Goal: Find specific fact: Find specific fact

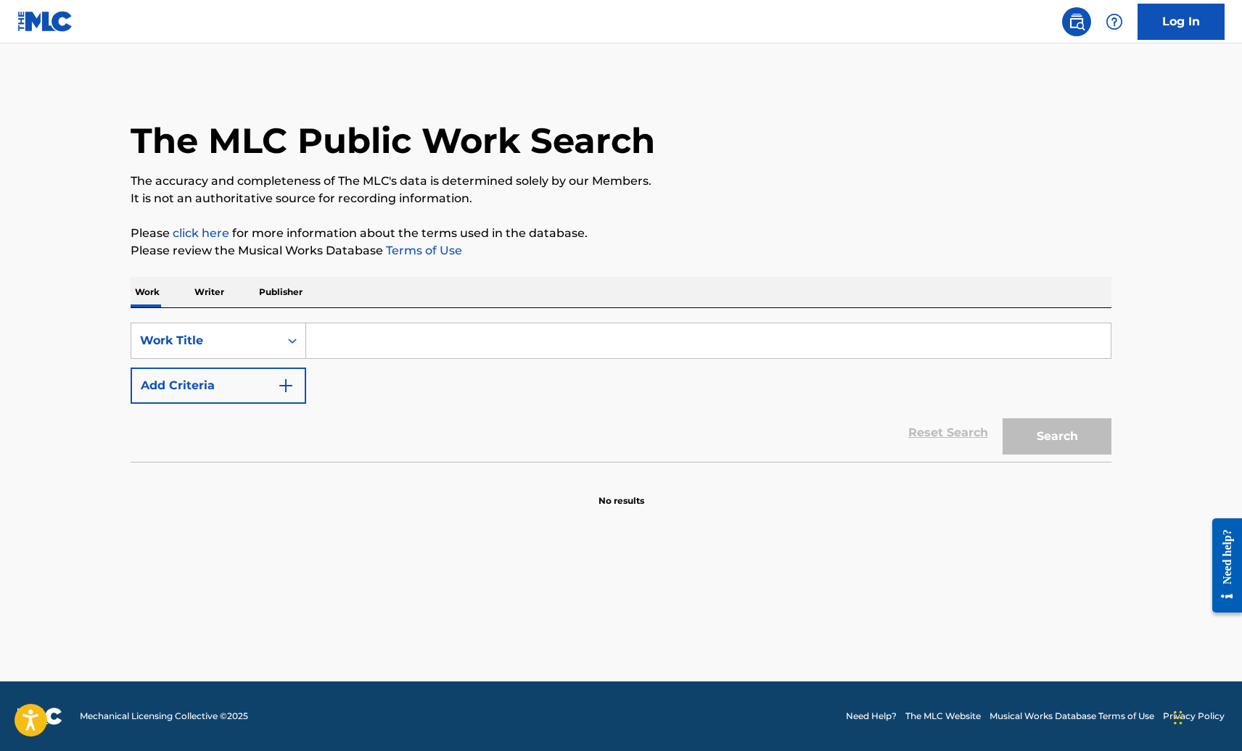
click at [462, 345] on input "Search Form" at bounding box center [708, 340] width 804 height 35
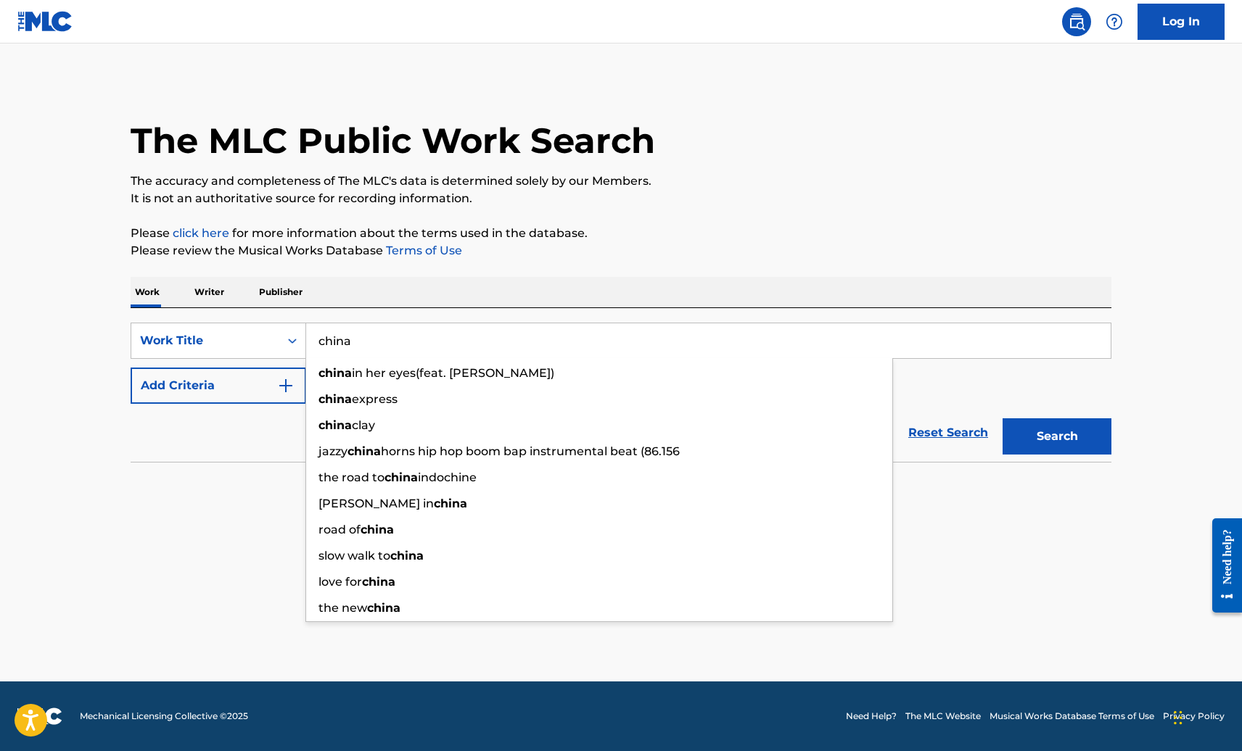
type input "china"
click at [209, 380] on button "Add Criteria" at bounding box center [219, 386] width 176 height 36
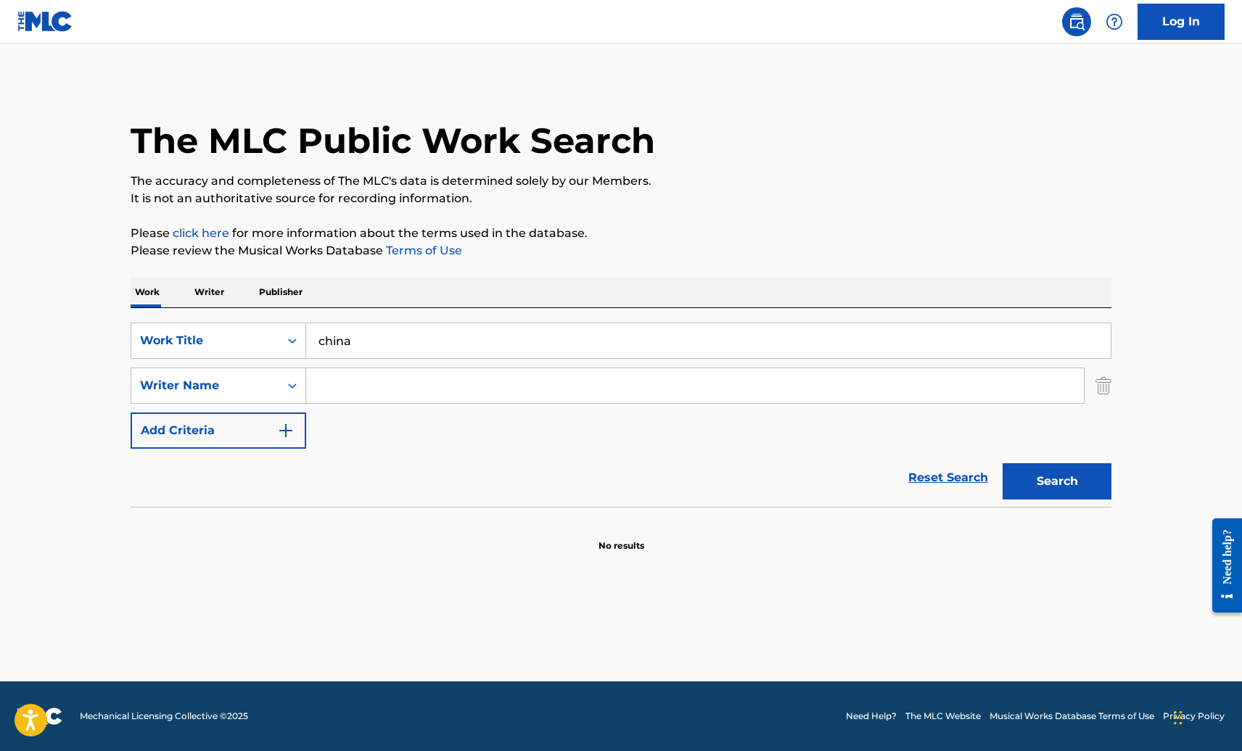
click at [363, 367] on div "SearchWithCriteria51eb1543-f154-4cad-b9f3-73850986d8e1 Work Title china SearchW…" at bounding box center [621, 386] width 981 height 126
click at [376, 374] on input "Search Form" at bounding box center [694, 385] width 777 height 35
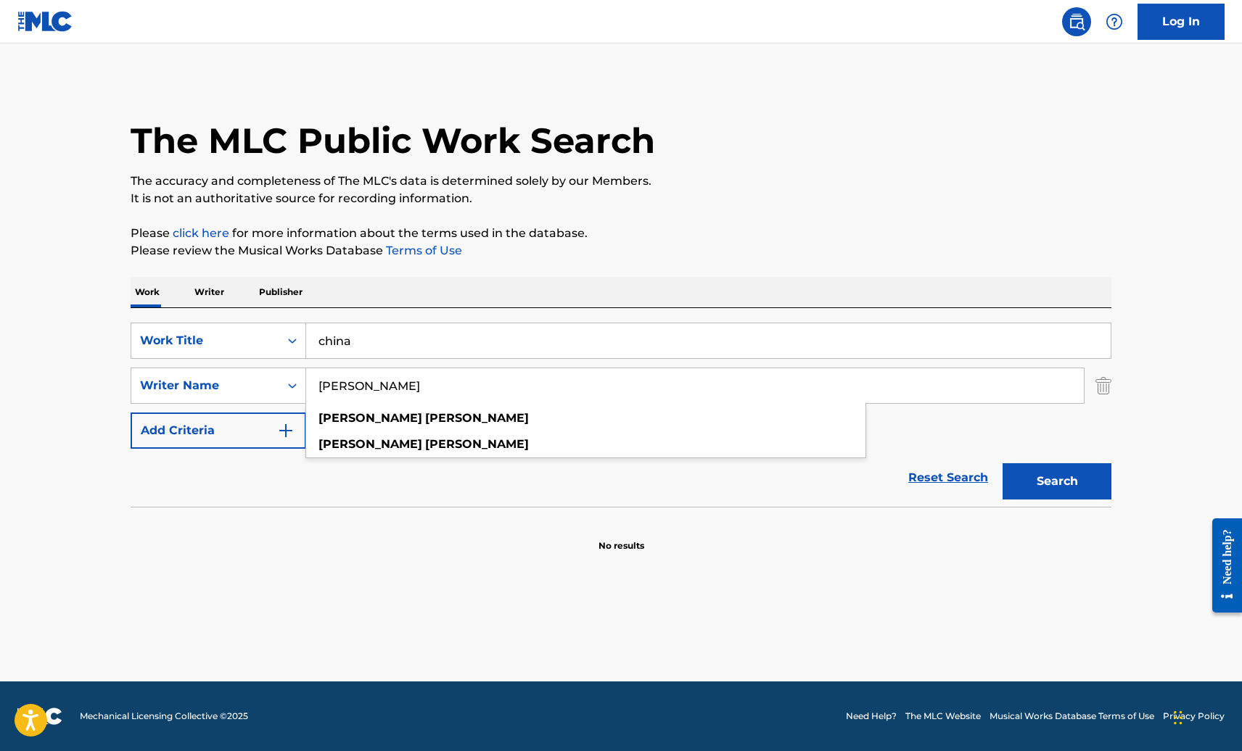
type input "[PERSON_NAME]"
click at [1002, 463] on button "Search" at bounding box center [1056, 481] width 109 height 36
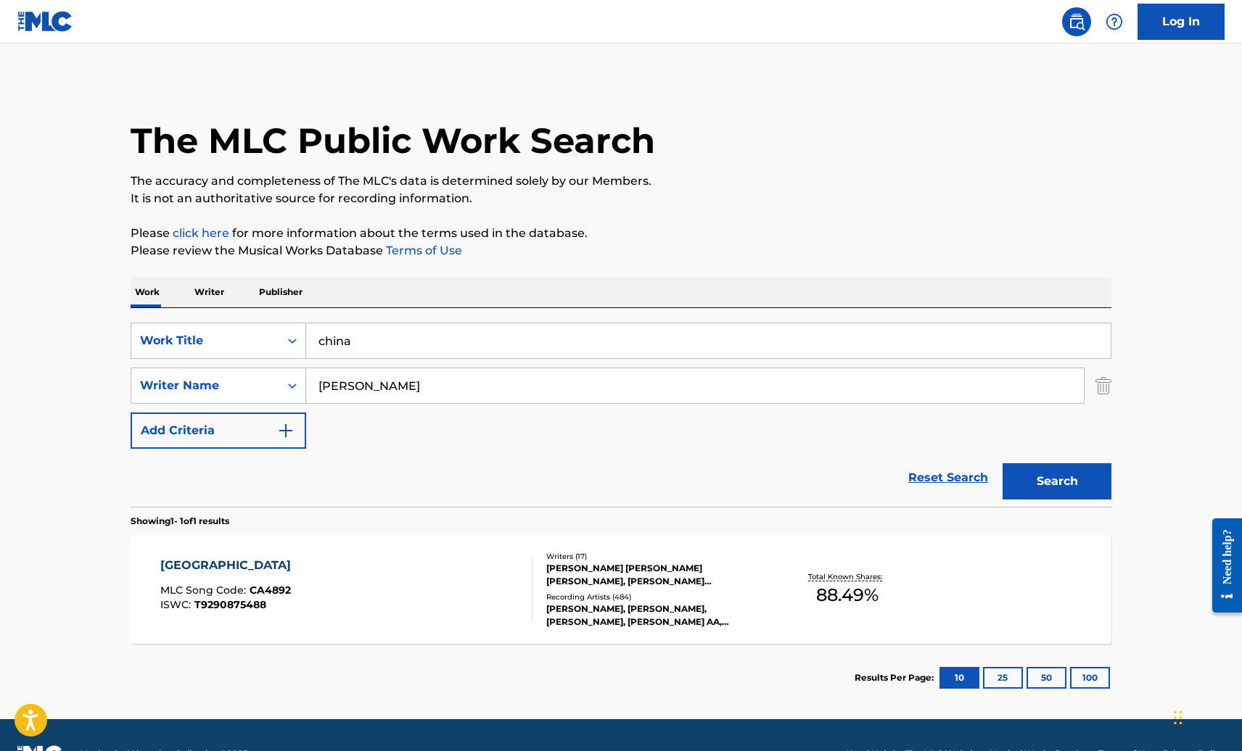
click at [704, 641] on div "CHINA MLC Song Code : CA4892 ISWC : T9290875488 Writers ( 17 ) [PERSON_NAME] [P…" at bounding box center [621, 589] width 981 height 109
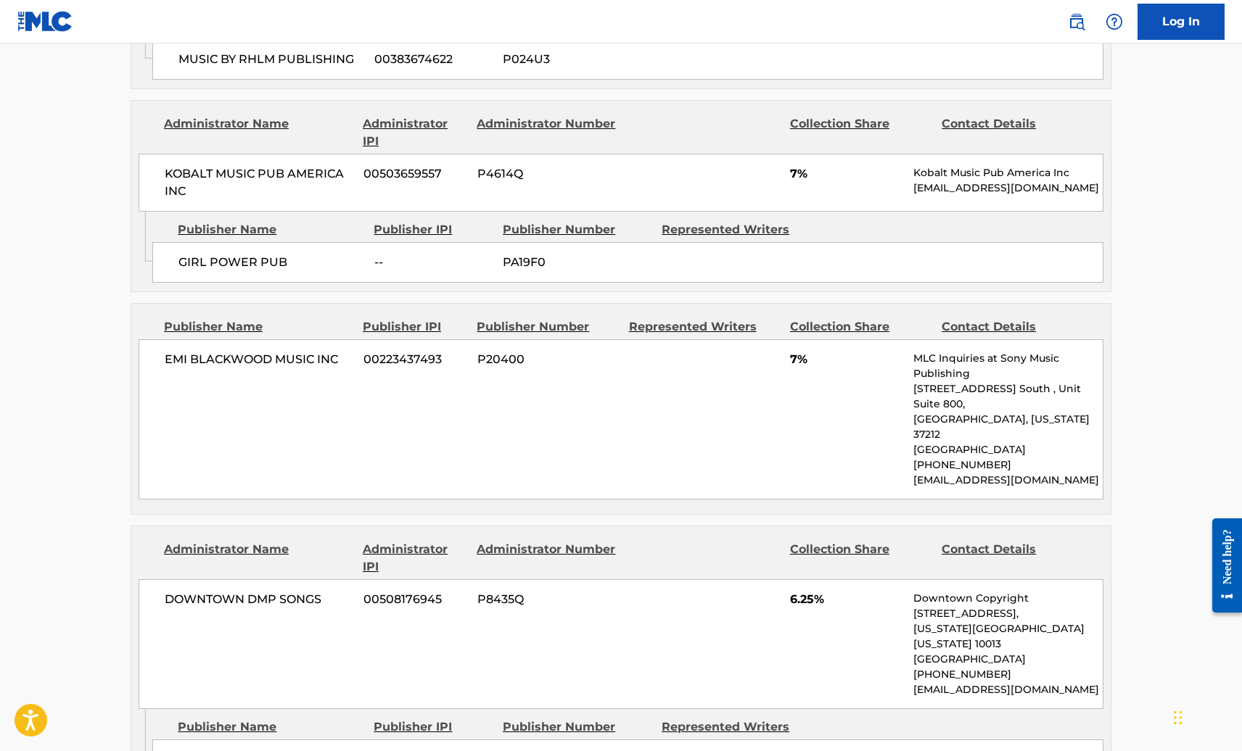
scroll to position [2248, 0]
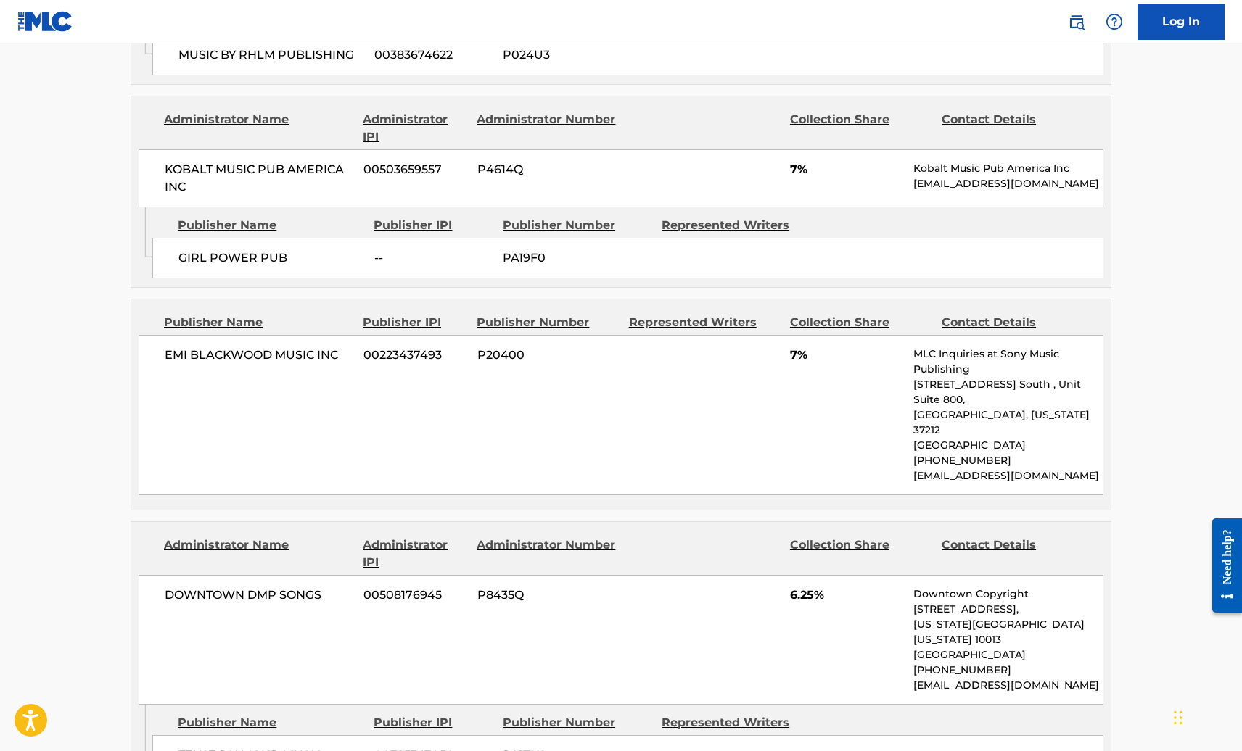
click at [656, 335] on div "EMI [PERSON_NAME] MUSIC INC 00223437493 P20400 7% MLC Inquiries at Sony Music P…" at bounding box center [621, 415] width 965 height 160
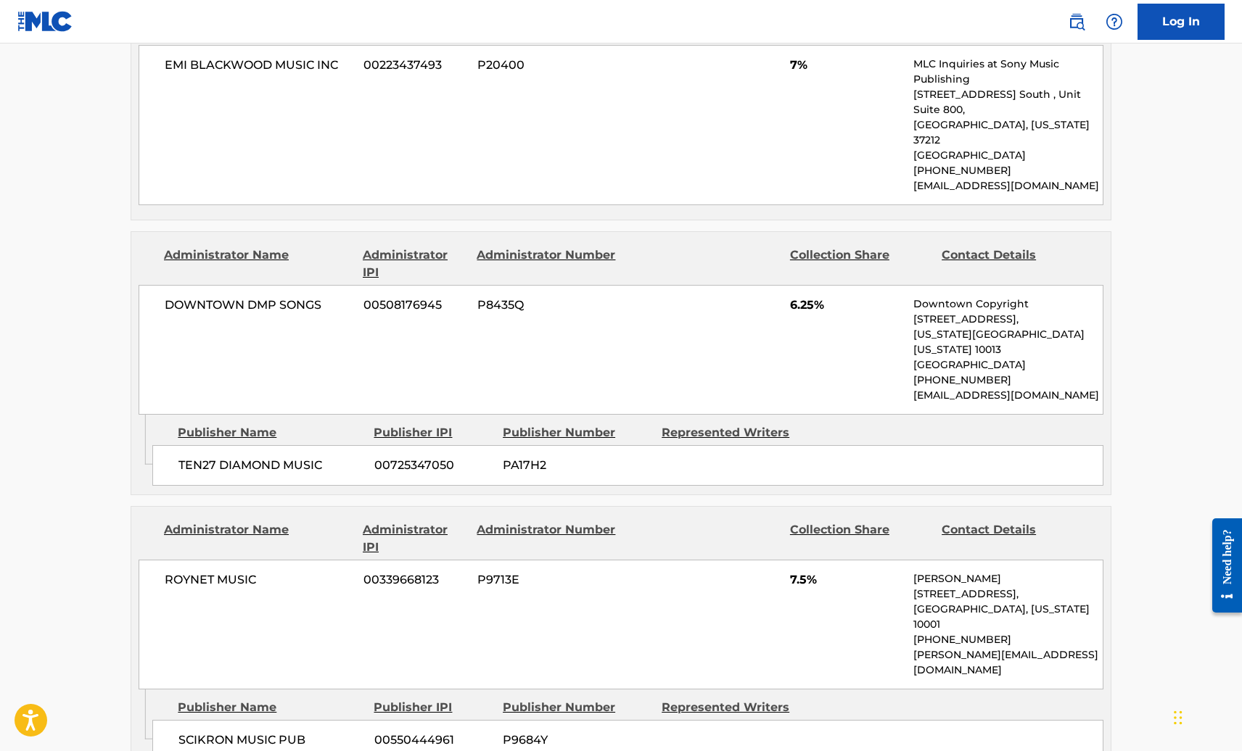
scroll to position [2901, 0]
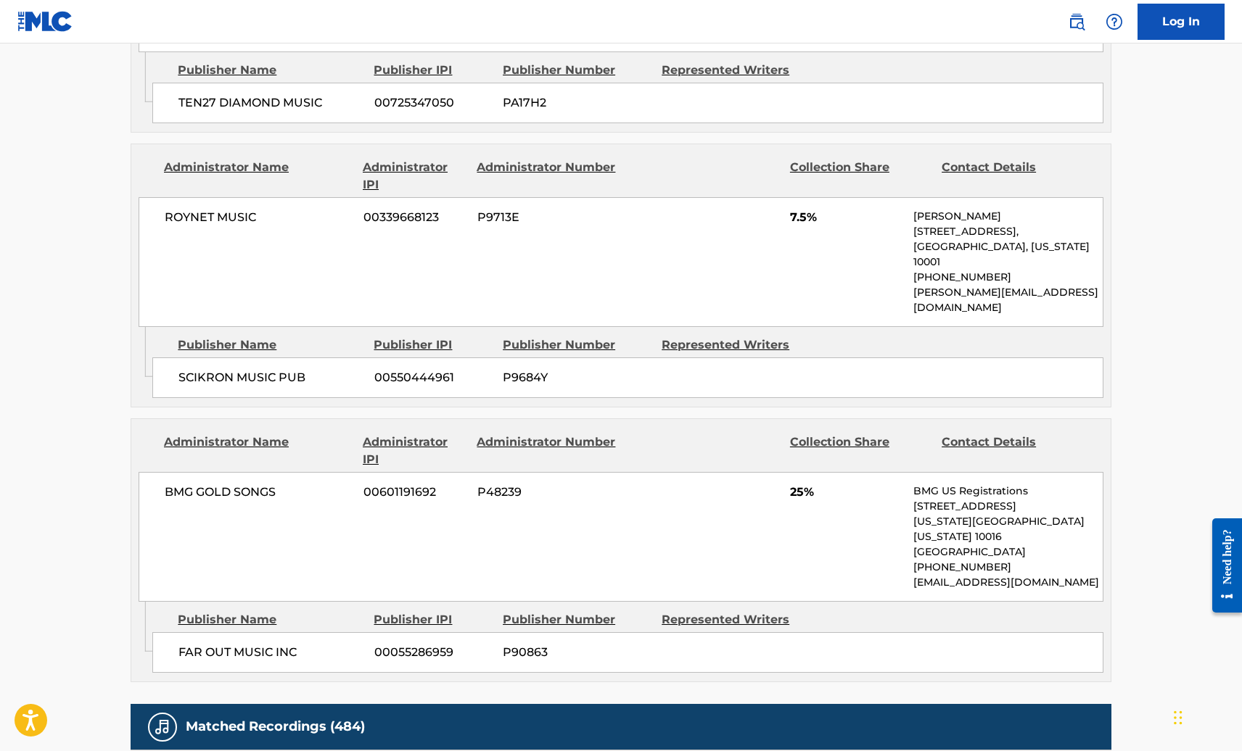
click at [878, 434] on div "Collection Share" at bounding box center [860, 451] width 141 height 35
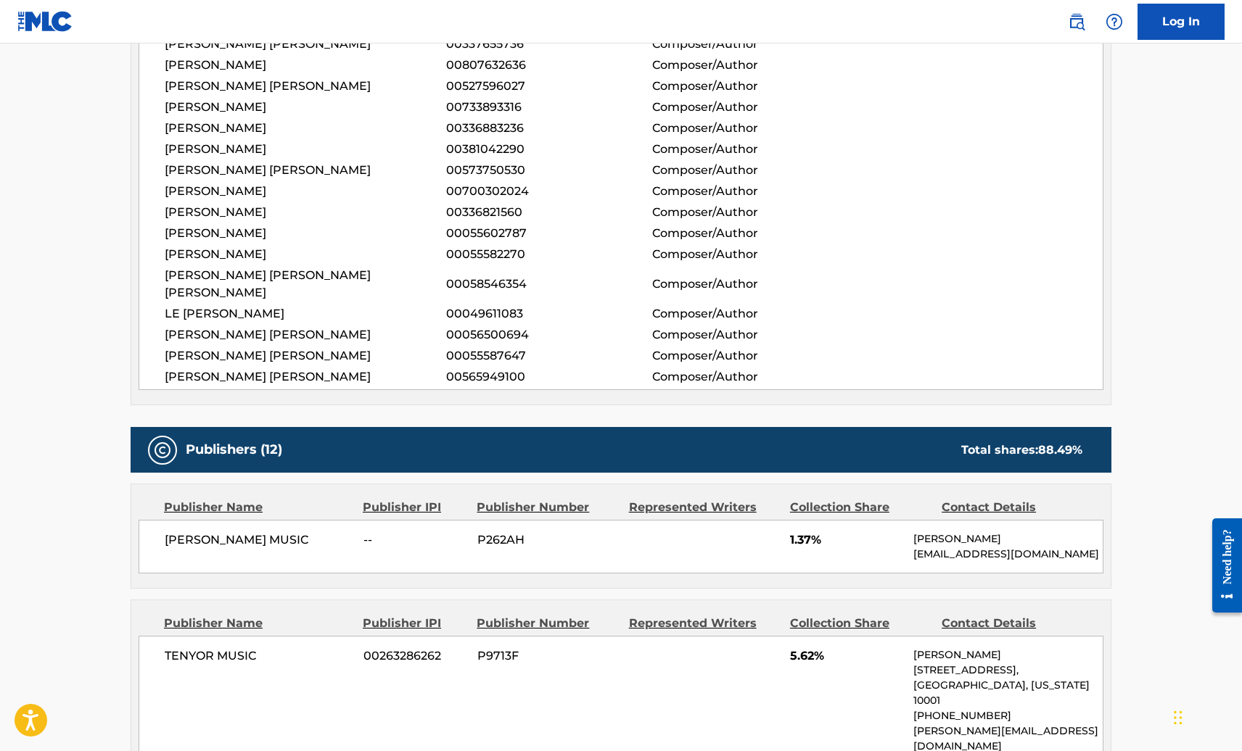
scroll to position [738, 0]
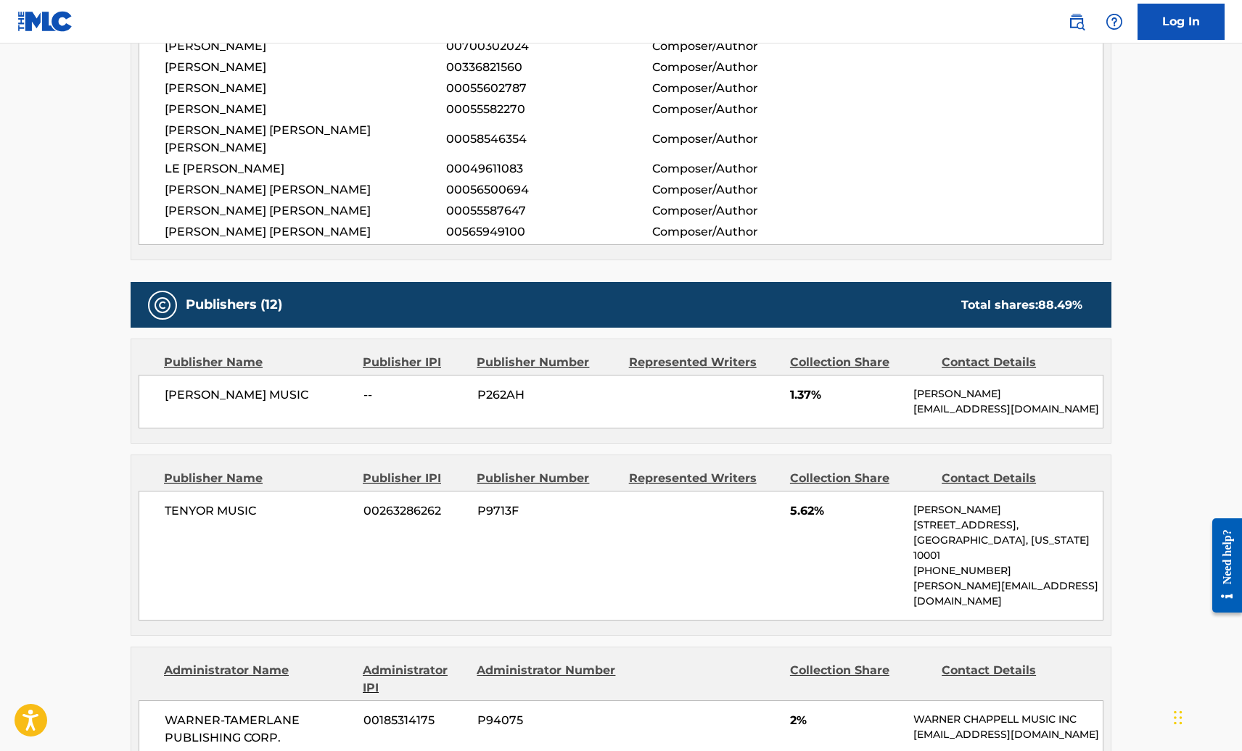
click at [1086, 402] on p "[EMAIL_ADDRESS][DOMAIN_NAME]" at bounding box center [1007, 409] width 189 height 15
drag, startPoint x: 1097, startPoint y: 387, endPoint x: 903, endPoint y: 372, distance: 194.2
click at [903, 375] on div "[PERSON_NAME] MUSIC -- P262AH 1.37% [PERSON_NAME] [PERSON_NAME][EMAIL_ADDRESS][…" at bounding box center [621, 402] width 965 height 54
copy div "[PERSON_NAME] [PERSON_NAME][EMAIL_ADDRESS][DOMAIN_NAME]"
drag, startPoint x: 782, startPoint y: 513, endPoint x: 773, endPoint y: 527, distance: 16.3
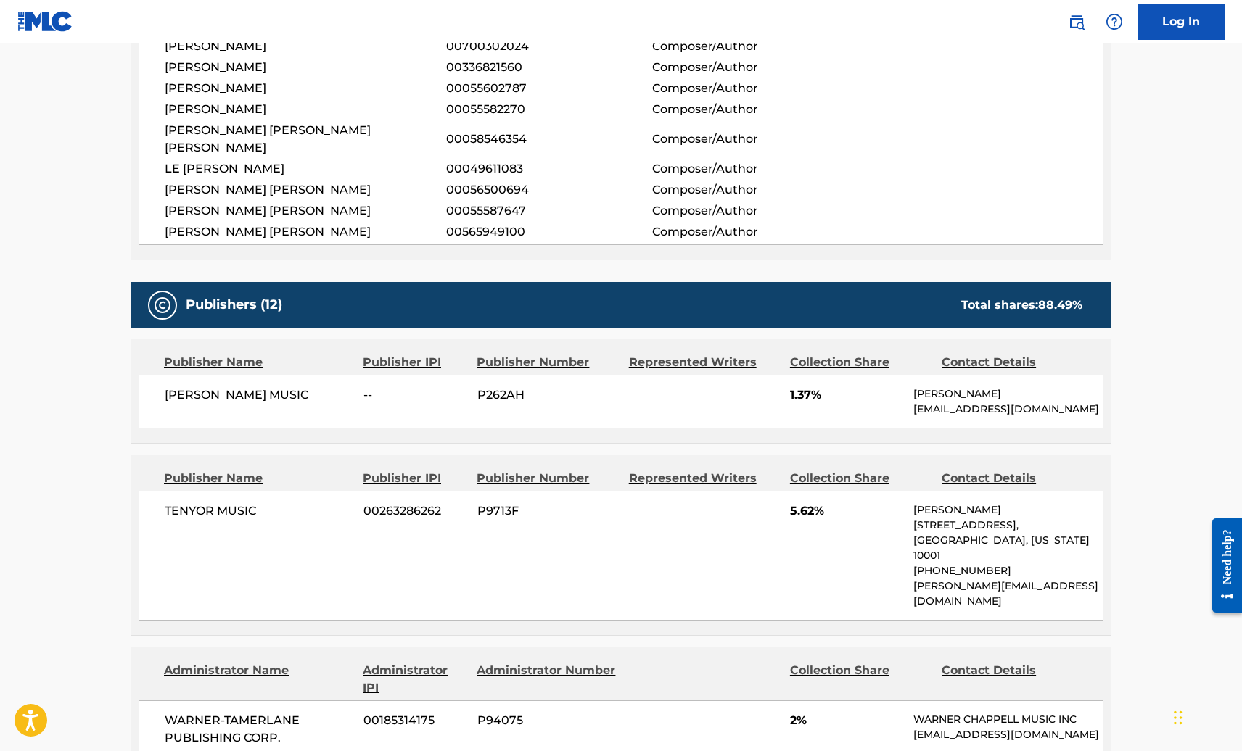
click at [782, 513] on div "TENYOR MUSIC 00263286262 P9713F 5.62% [PERSON_NAME] [STREET_ADDRESS][US_STATE] …" at bounding box center [621, 556] width 965 height 130
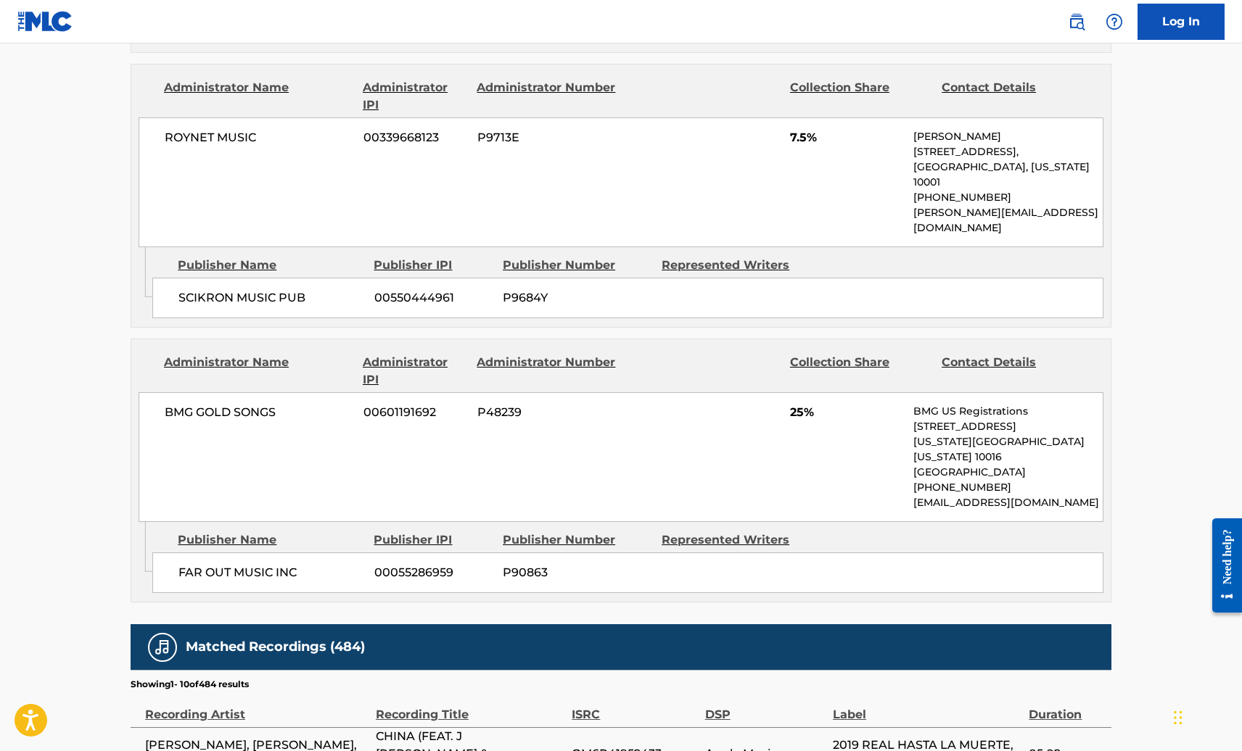
scroll to position [2987, 0]
